Goal: Transaction & Acquisition: Purchase product/service

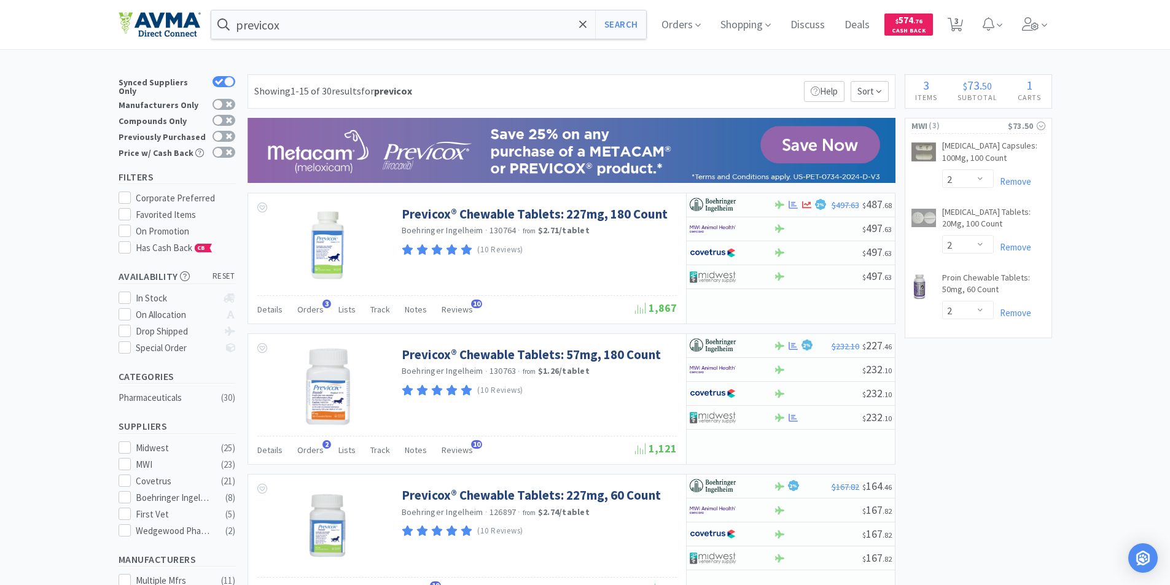
select select "2"
click at [335, 20] on input "previcox" at bounding box center [428, 24] width 435 height 28
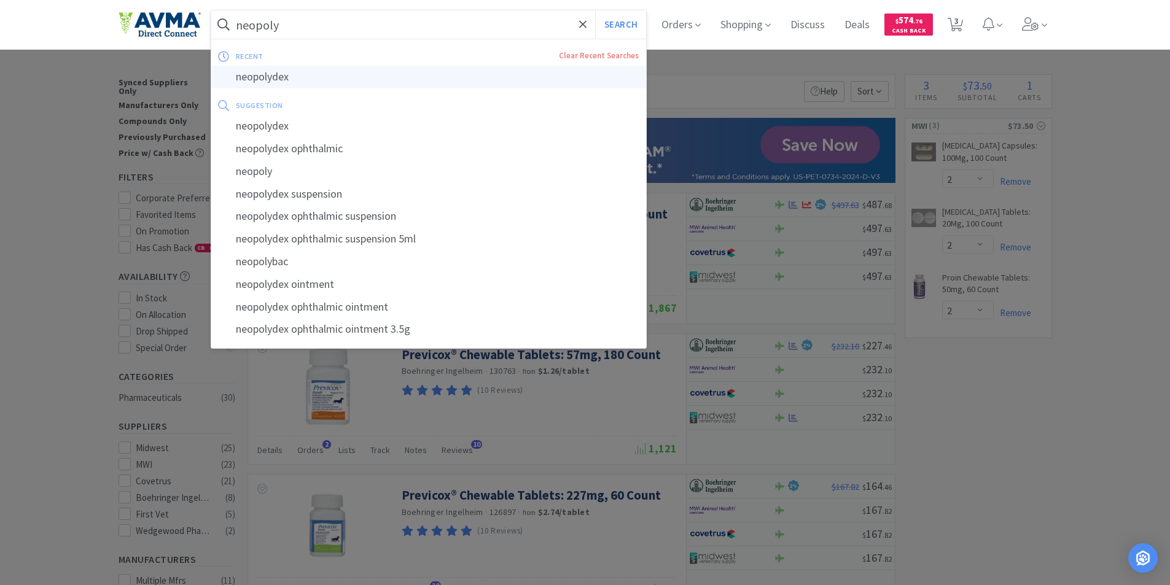
click at [261, 79] on div "neopolydex" at bounding box center [428, 77] width 435 height 23
type input "neopolydex"
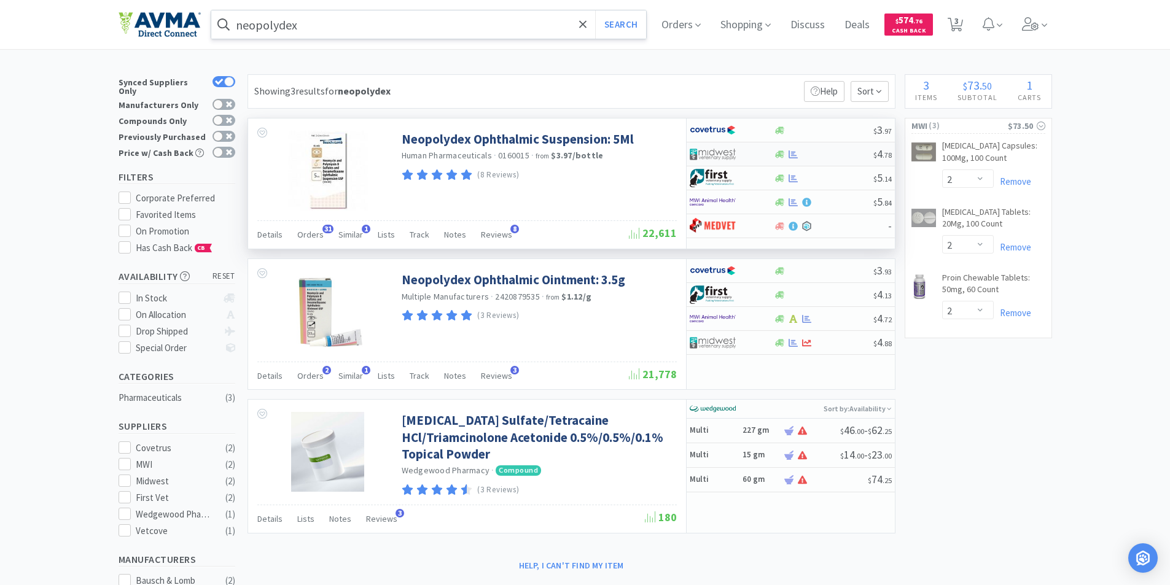
click at [719, 153] on img at bounding box center [713, 154] width 46 height 18
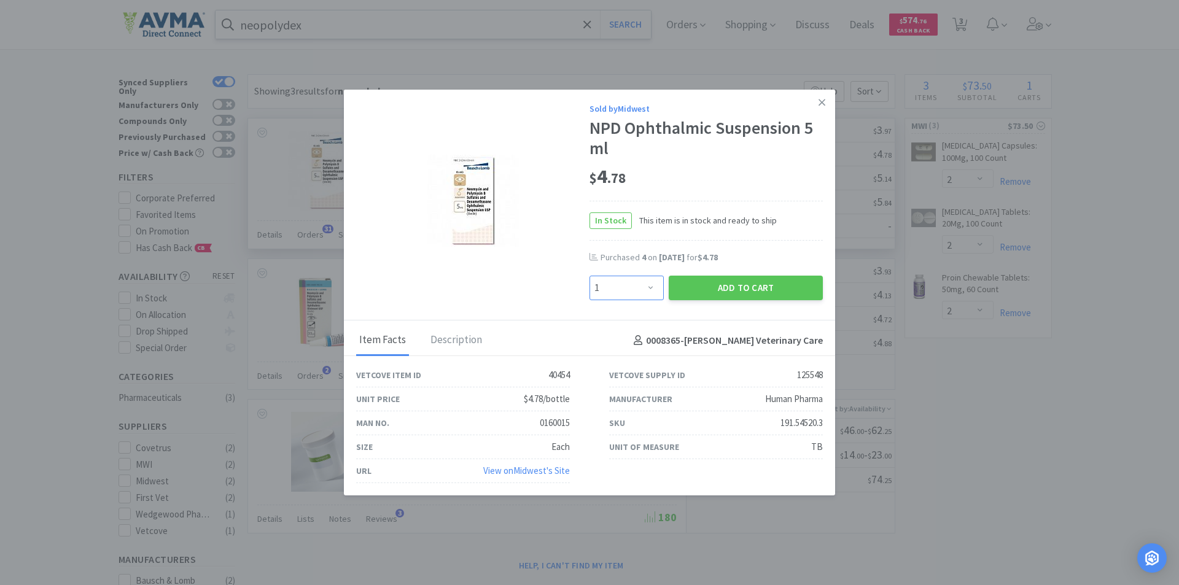
click at [657, 288] on select "Enter Quantity 1 2 3 4 5 6 7 8 9 10 11 12 13 14 15 16 17 18 19 20 Enter Quantity" at bounding box center [627, 288] width 74 height 25
select select "3"
click at [590, 276] on select "Enter Quantity 1 2 3 4 5 6 7 8 9 10 11 12 13 14 15 16 17 18 19 20 Enter Quantity" at bounding box center [627, 288] width 74 height 25
click at [727, 287] on button "Add to Cart" at bounding box center [746, 288] width 154 height 25
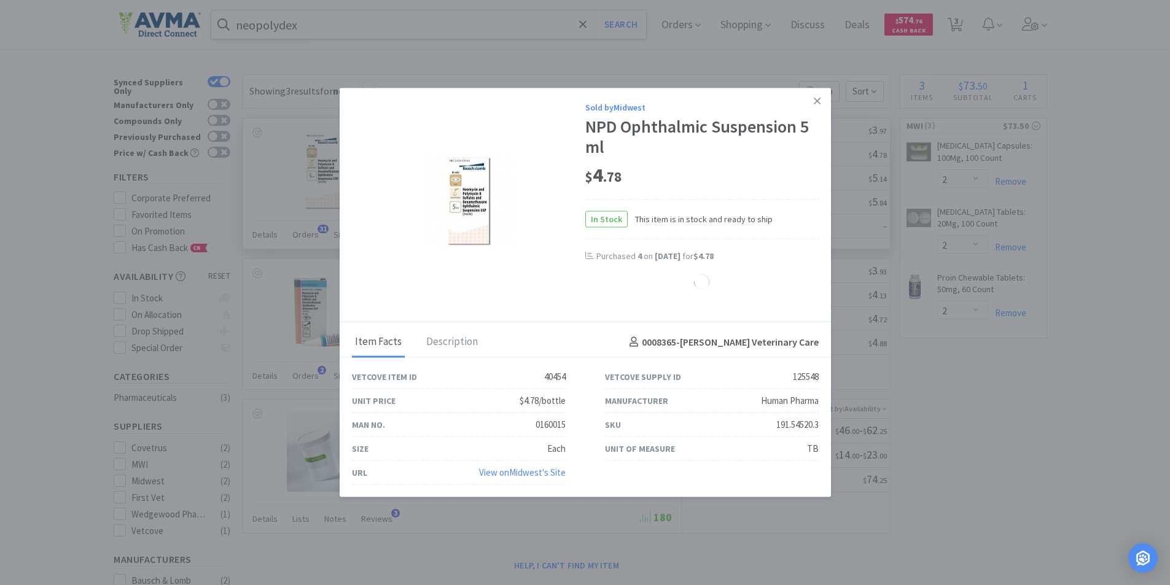
select select "3"
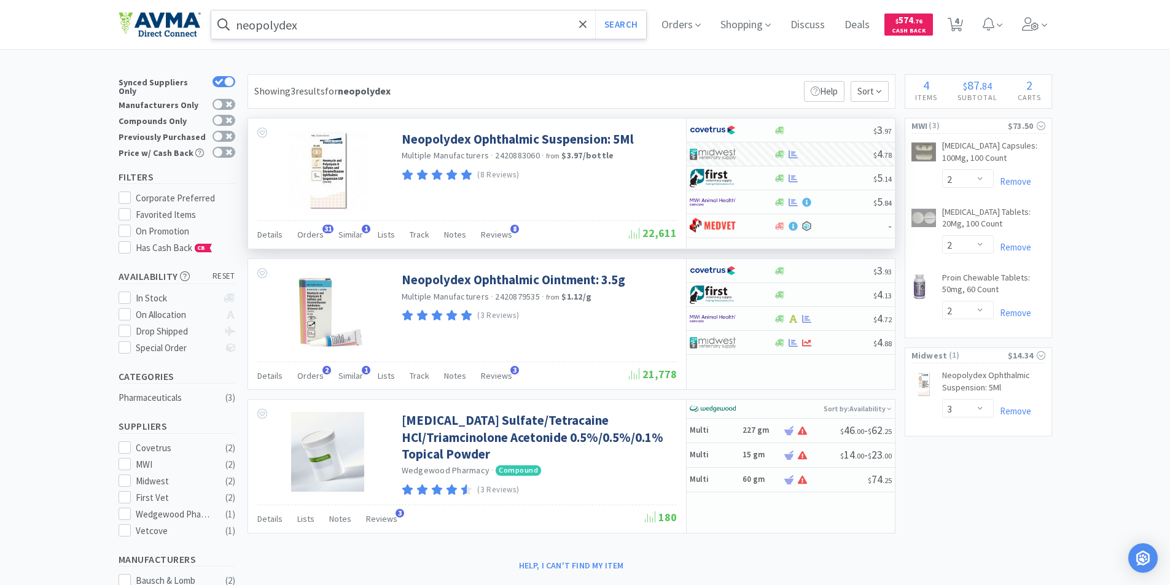
click at [352, 23] on input "neopolydex" at bounding box center [428, 24] width 435 height 28
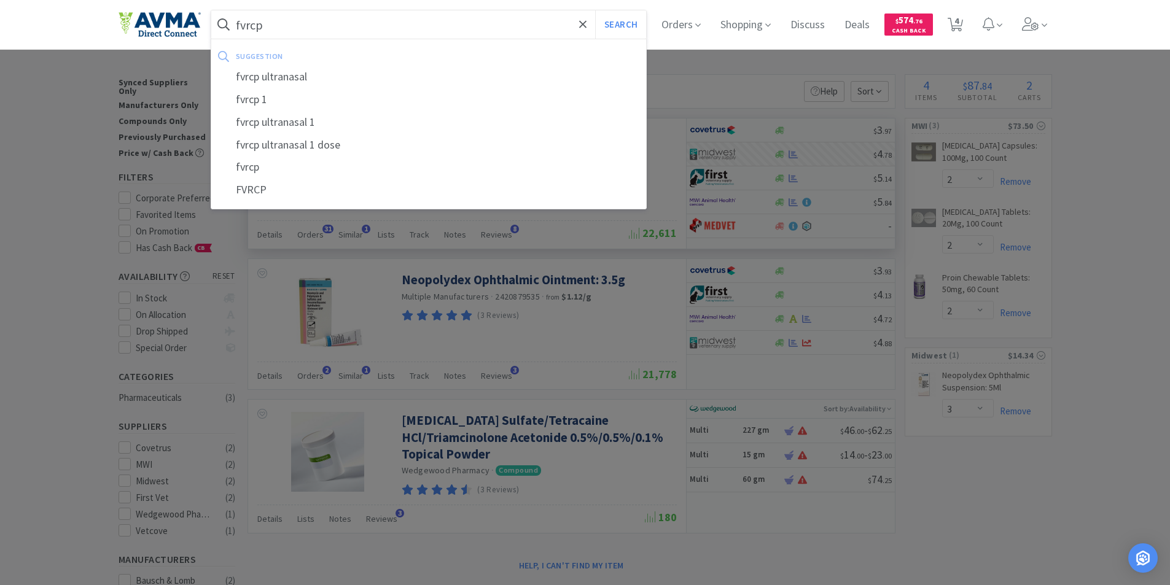
type input "fvrcp"
click at [595, 10] on button "Search" at bounding box center [620, 24] width 51 height 28
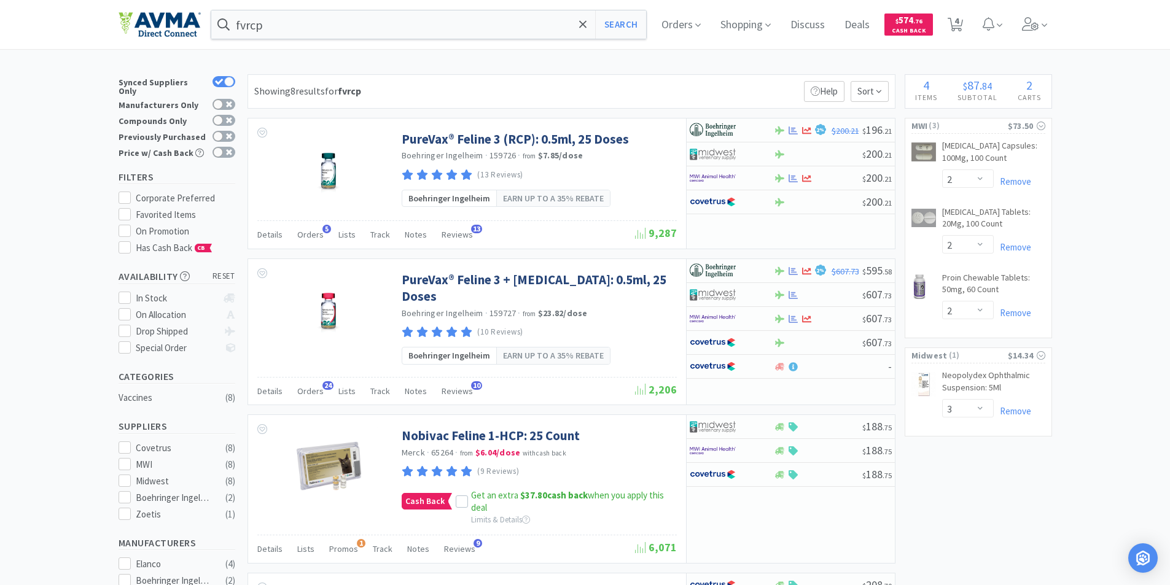
click at [959, 21] on span "4" at bounding box center [956, 20] width 4 height 49
select select "2"
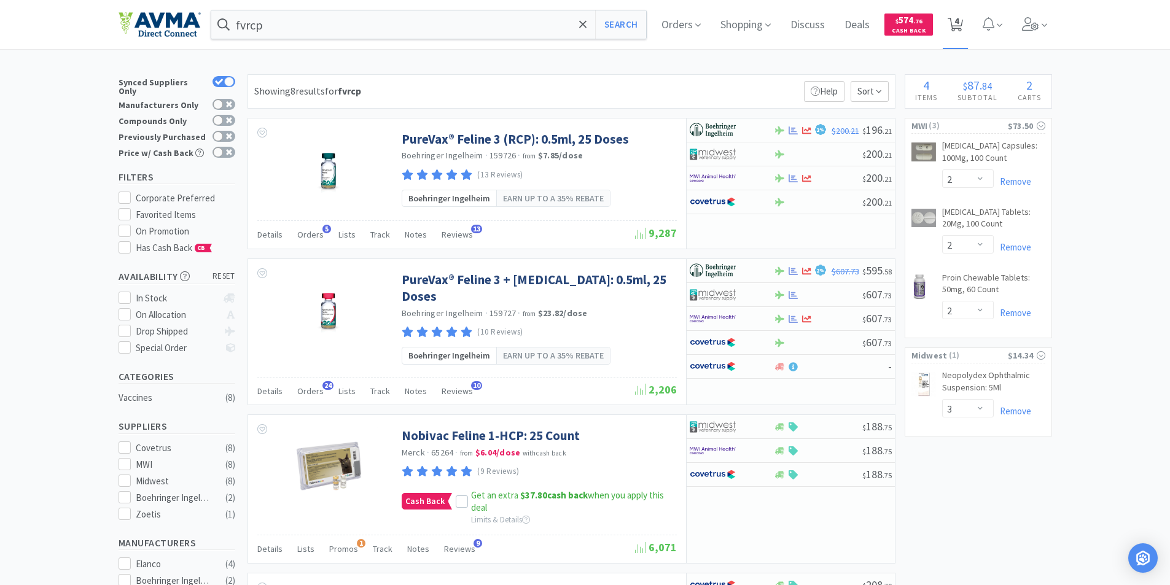
select select "3"
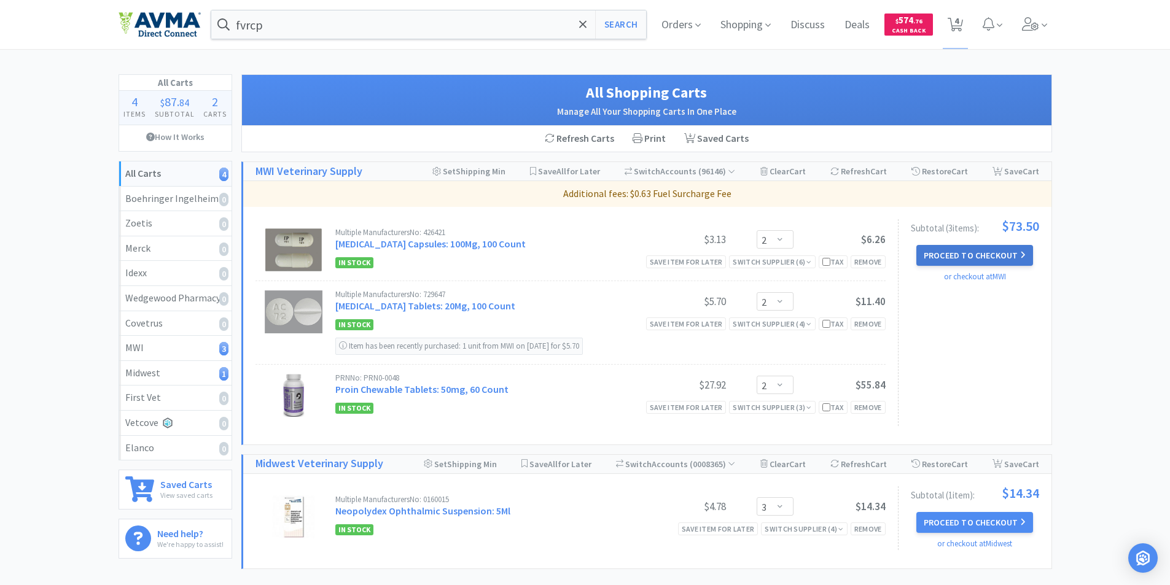
click at [956, 253] on button "Proceed to Checkout" at bounding box center [974, 255] width 117 height 21
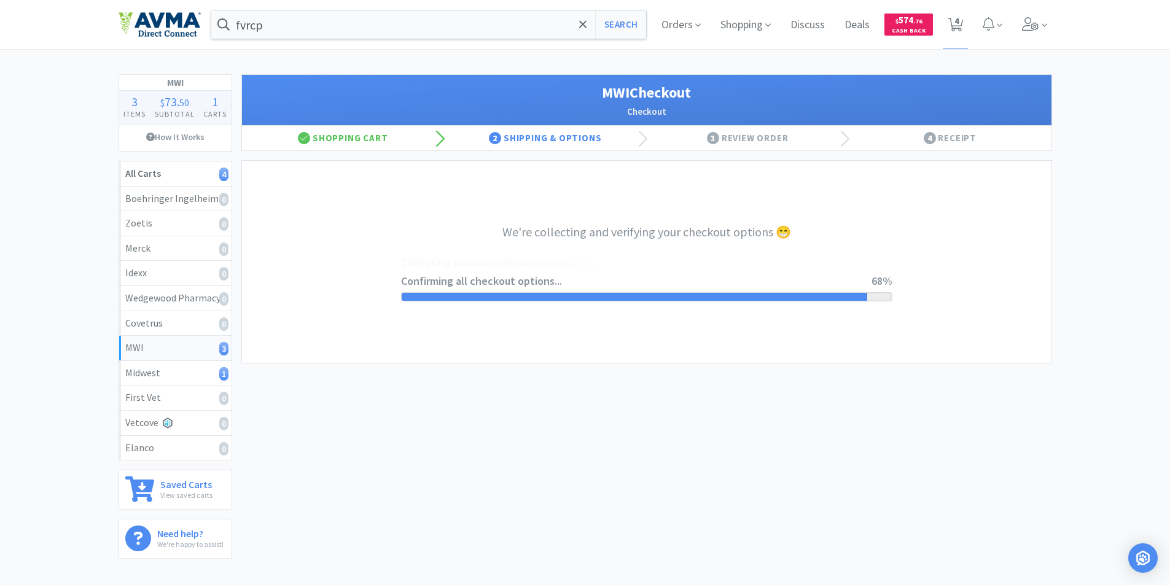
select select "STD_"
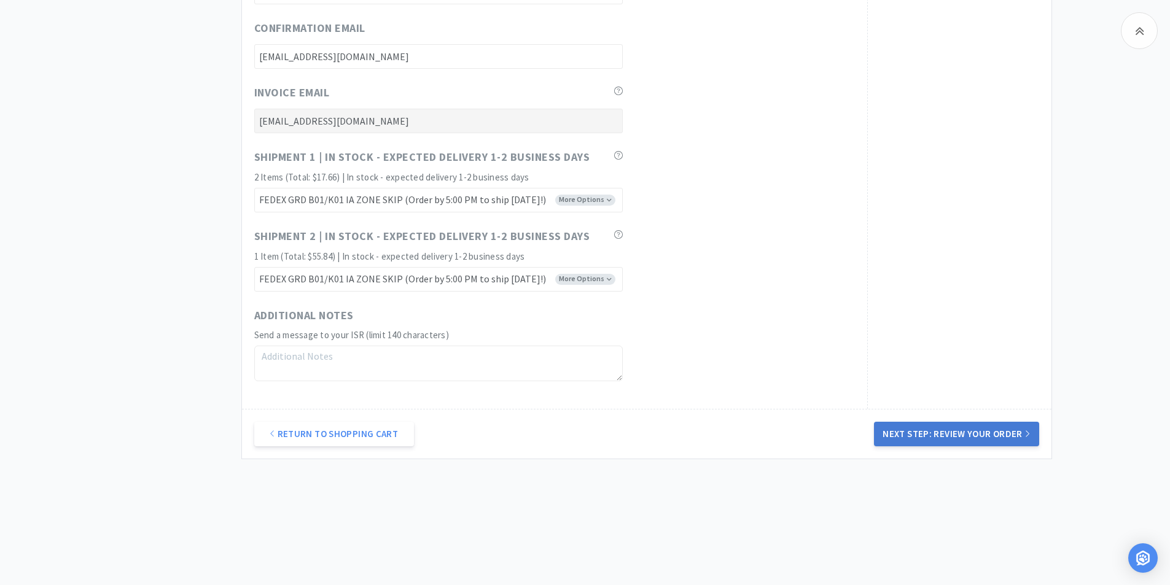
click at [946, 435] on button "Next Step: Review Your Order" at bounding box center [956, 434] width 165 height 25
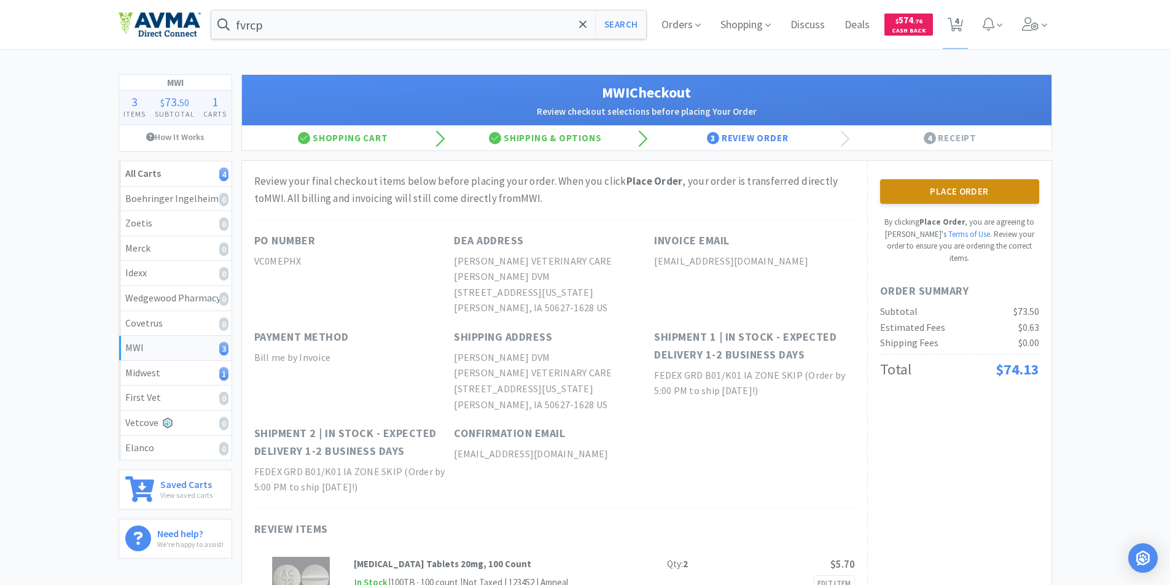
click at [930, 190] on button "Place Order" at bounding box center [959, 191] width 159 height 25
